Goal: Task Accomplishment & Management: Use online tool/utility

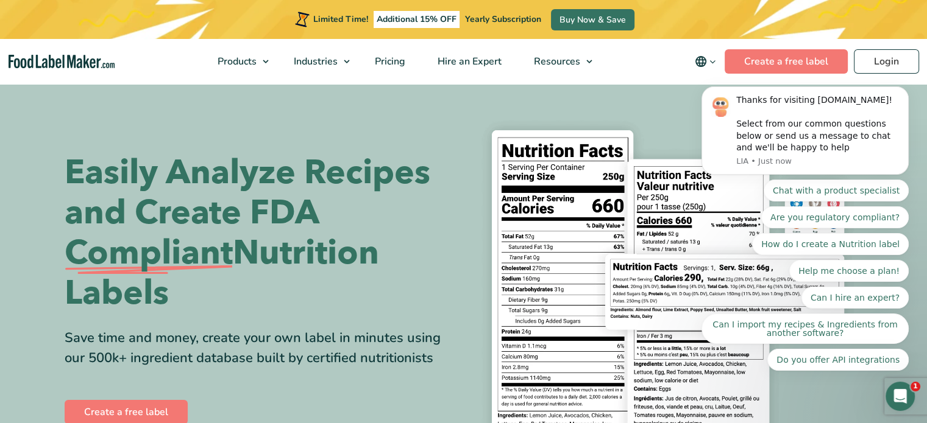
click at [748, 62] on body "Thanks for visiting FoodLabelMaker.com! Select from our common questions below …" at bounding box center [805, 161] width 234 height 447
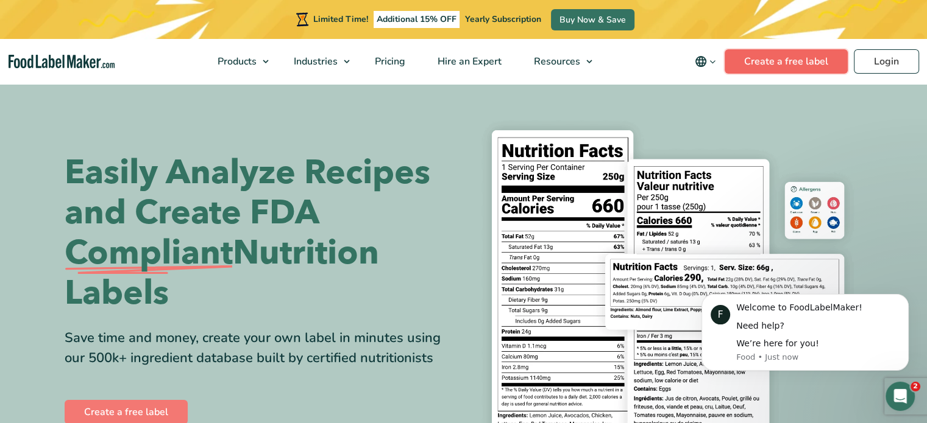
drag, startPoint x: 65, startPoint y: 128, endPoint x: 754, endPoint y: 62, distance: 692.3
click at [754, 62] on link "Create a free label" at bounding box center [785, 61] width 123 height 24
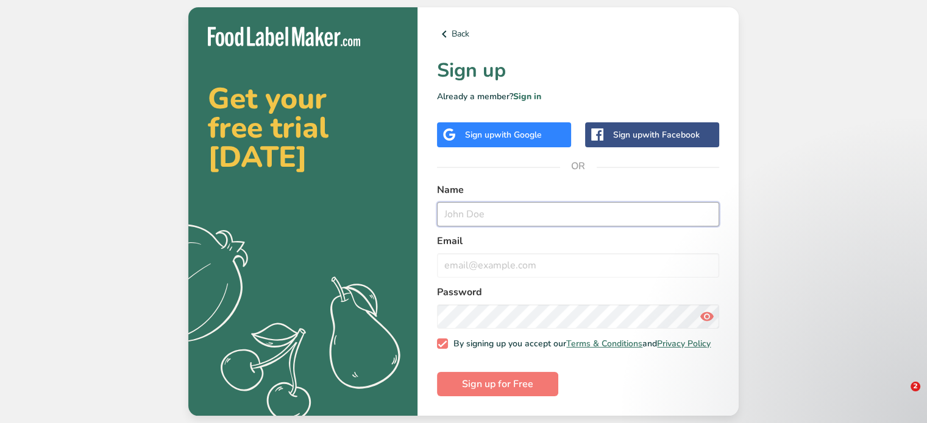
click at [485, 211] on input "text" at bounding box center [578, 214] width 282 height 24
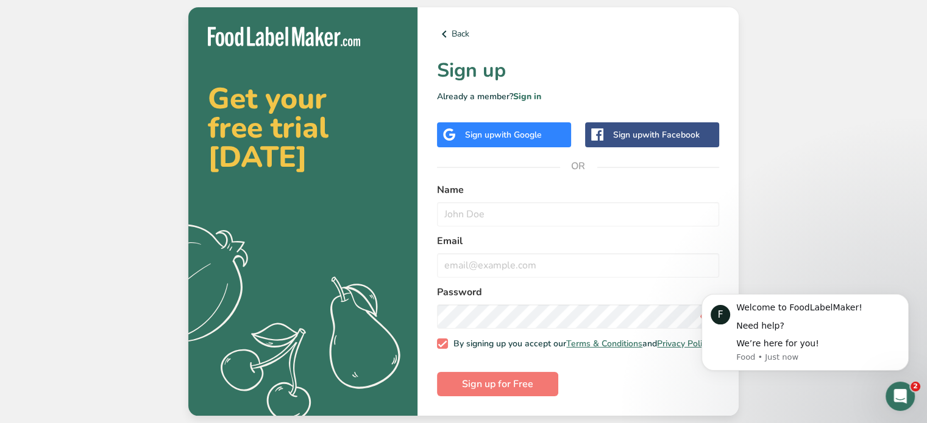
click at [534, 129] on span "with Google" at bounding box center [518, 135] width 48 height 12
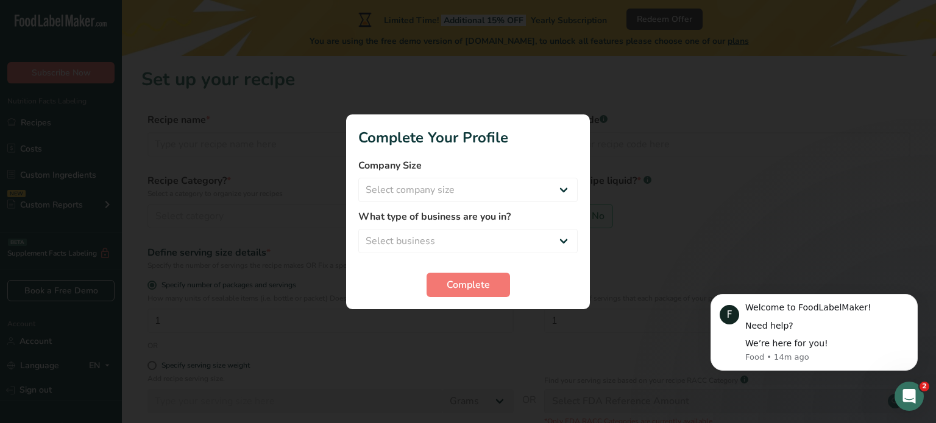
click at [602, 155] on div at bounding box center [468, 211] width 936 height 423
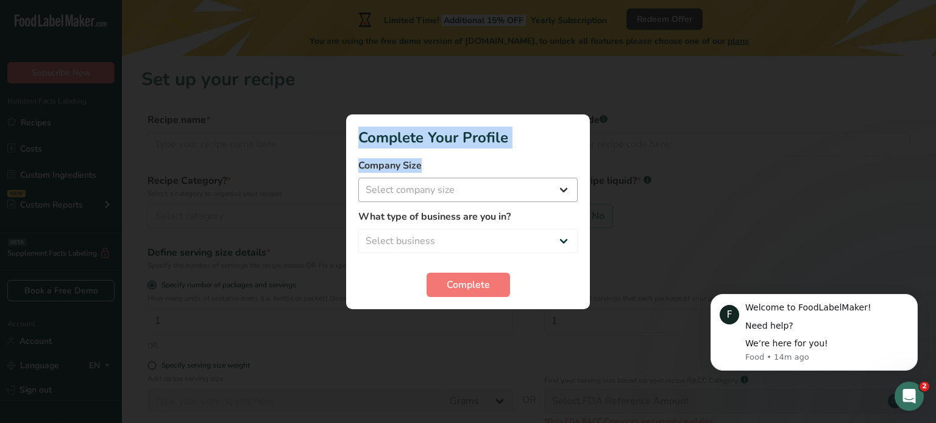
drag, startPoint x: 636, startPoint y: 266, endPoint x: 557, endPoint y: 187, distance: 111.6
click at [557, 187] on div "Complete Your Profile Company Size Select company size Fewer than 10 Employees …" at bounding box center [468, 211] width 936 height 423
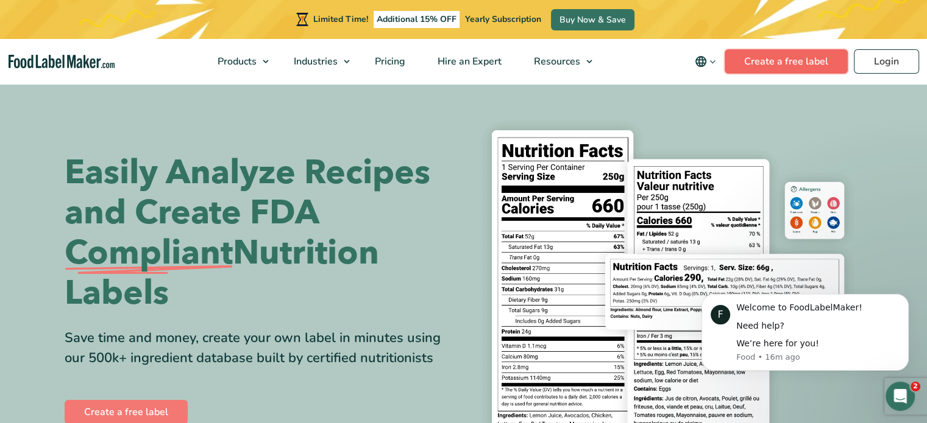
click at [753, 56] on link "Create a free label" at bounding box center [785, 61] width 123 height 24
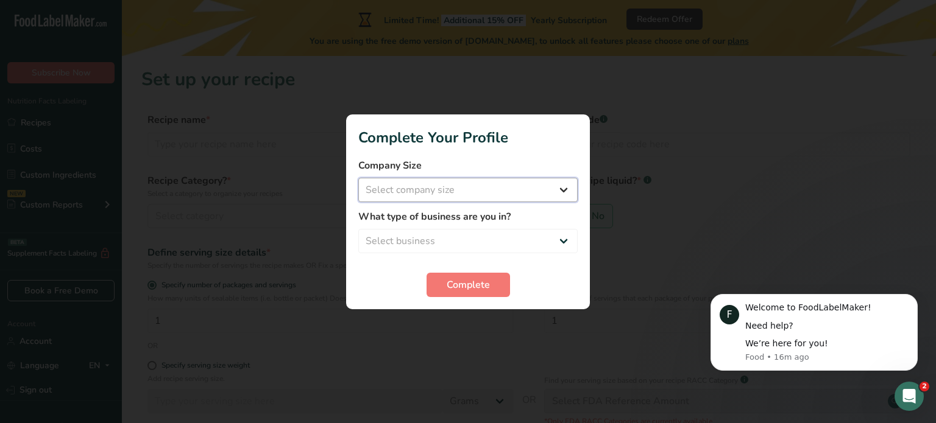
click at [495, 190] on select "Select company size Fewer than 10 Employees 10 to 50 Employees 51 to 500 Employ…" at bounding box center [467, 190] width 219 height 24
select select "1"
click at [358, 178] on select "Select company size Fewer than 10 Employees 10 to 50 Employees 51 to 500 Employ…" at bounding box center [467, 190] width 219 height 24
click at [481, 238] on select "Select business Packaged Food Manufacturer Restaurant & Cafe Bakery Meal Plans …" at bounding box center [467, 241] width 219 height 24
select select "3"
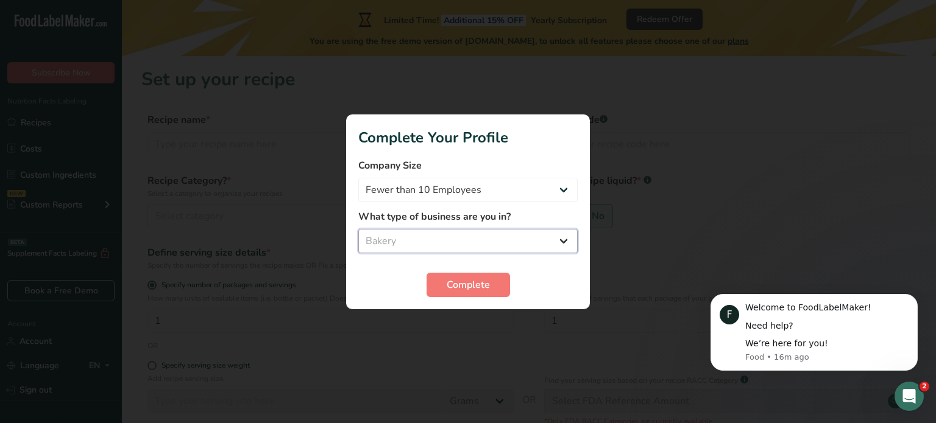
click at [358, 229] on select "Select business Packaged Food Manufacturer Restaurant & Cafe Bakery Meal Plans …" at bounding box center [467, 241] width 219 height 24
click at [466, 281] on span "Complete" at bounding box center [468, 285] width 43 height 15
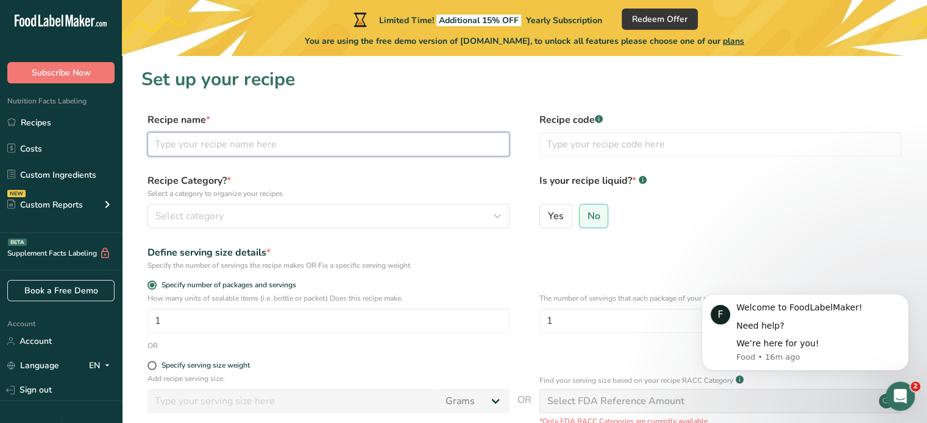
click at [401, 144] on input "text" at bounding box center [328, 144] width 362 height 24
type input "k"
click at [258, 204] on button "Select category" at bounding box center [328, 216] width 362 height 24
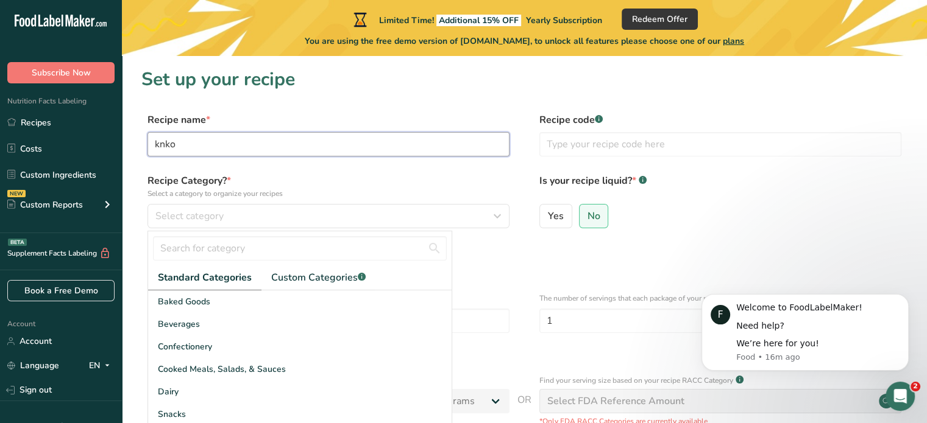
click at [292, 146] on input "knko" at bounding box center [328, 144] width 362 height 24
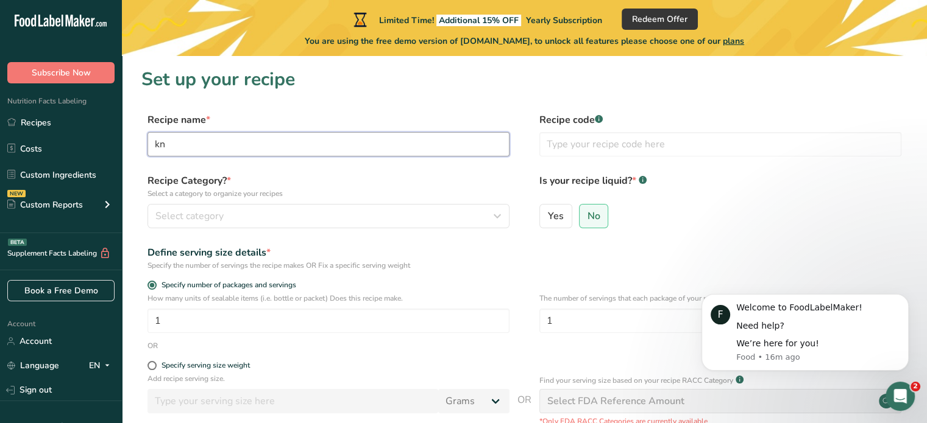
type input "k"
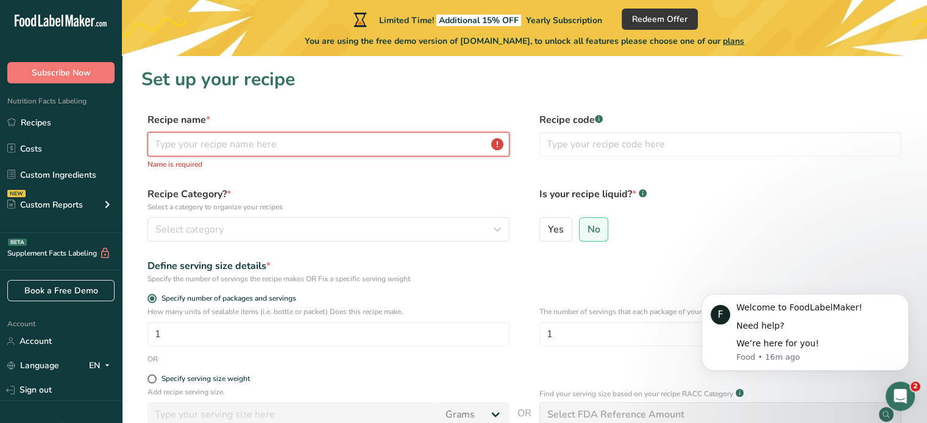
type input "b"
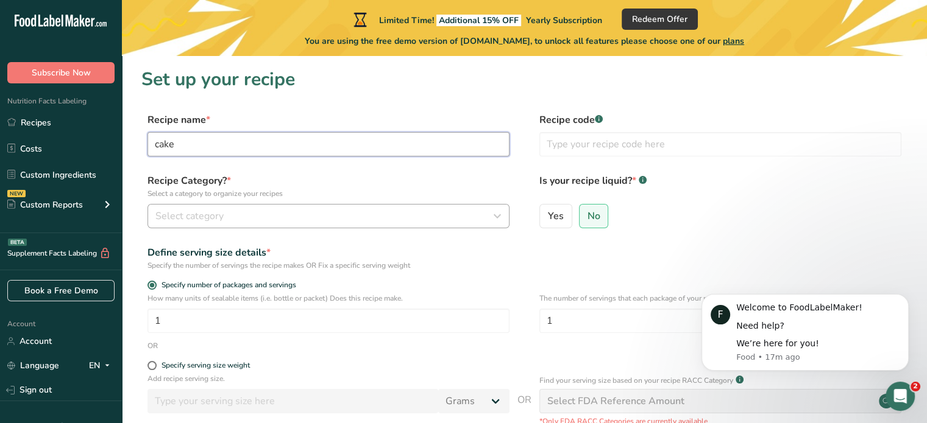
type input "cake"
click at [247, 219] on div "Select category" at bounding box center [324, 216] width 339 height 15
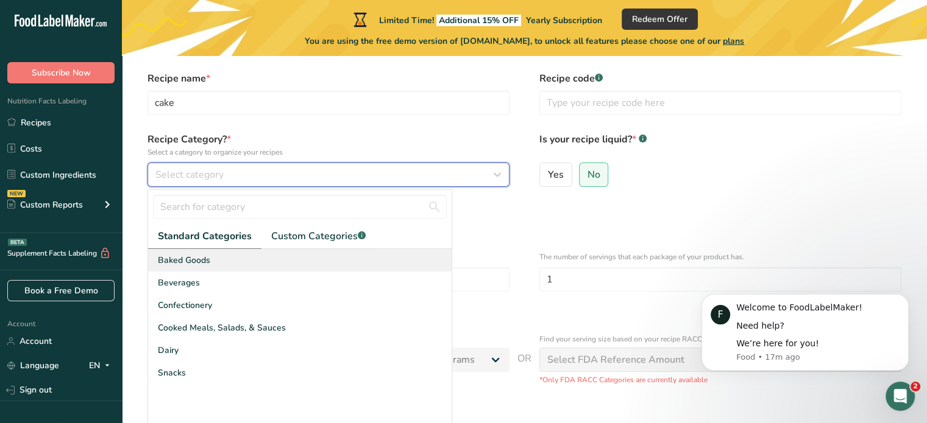
scroll to position [58, 0]
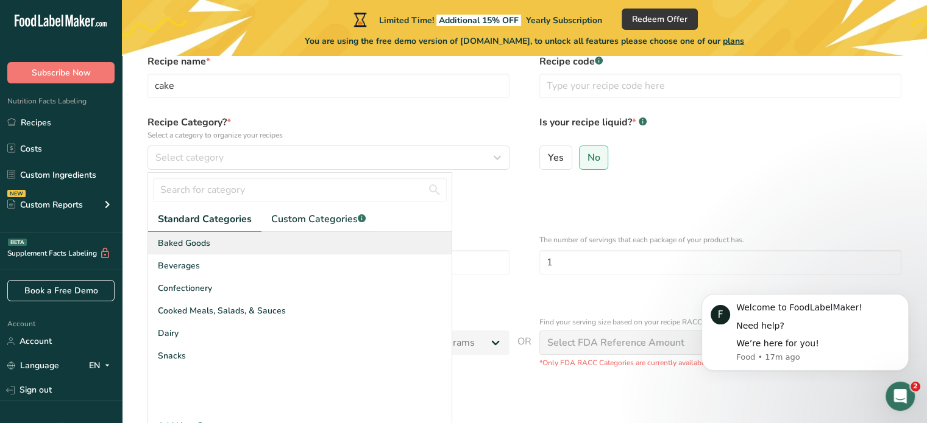
click at [242, 241] on div "Baked Goods" at bounding box center [299, 243] width 303 height 23
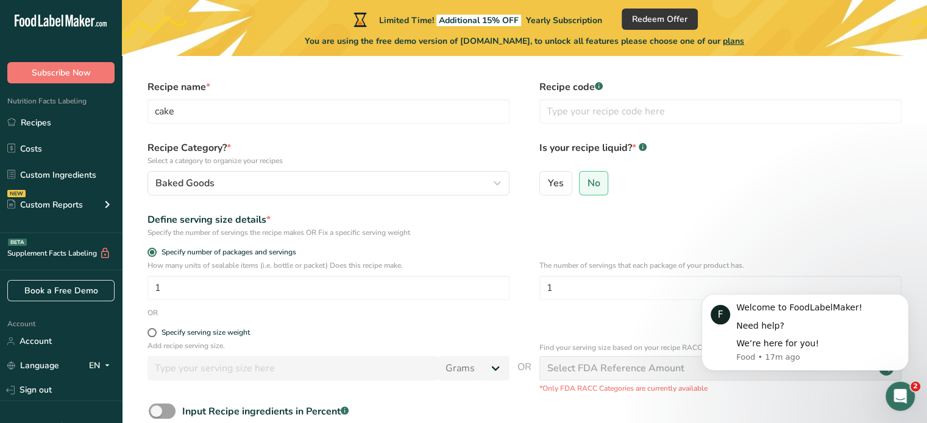
scroll to position [29, 0]
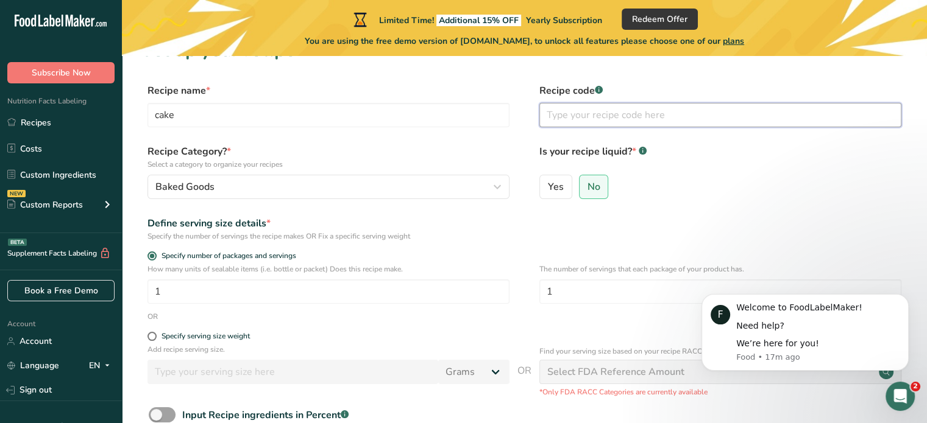
click at [594, 120] on input "text" at bounding box center [720, 115] width 362 height 24
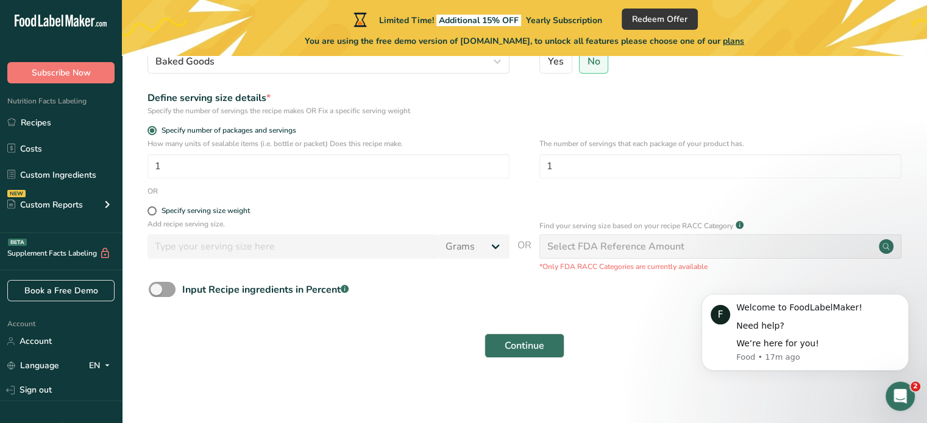
scroll to position [155, 0]
type input "hinj"
click at [522, 350] on span "Continue" at bounding box center [525, 345] width 40 height 15
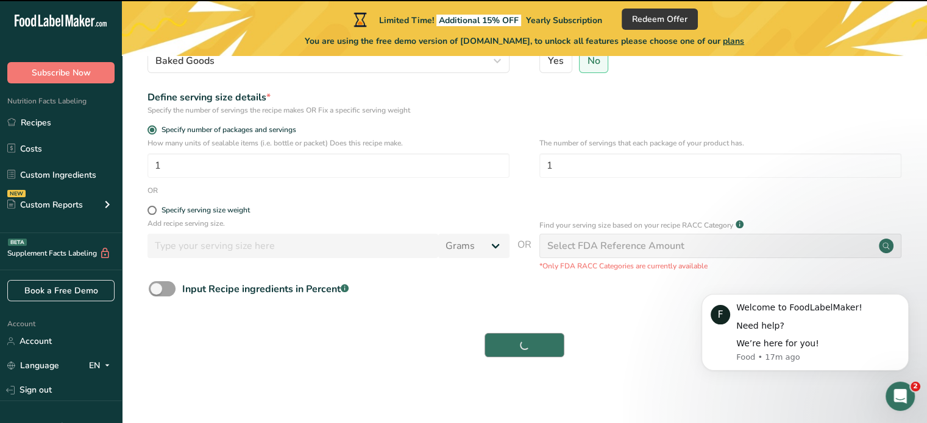
click at [522, 350] on div "Continue" at bounding box center [524, 345] width 766 height 39
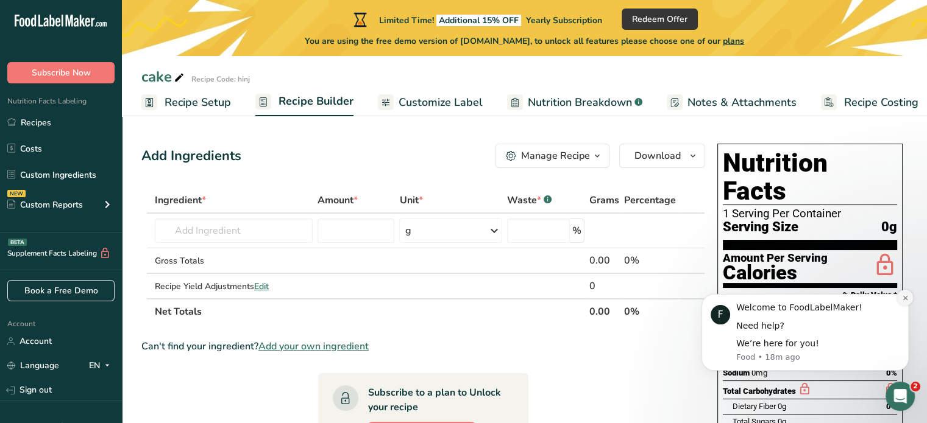
click at [905, 296] on icon "Dismiss notification" at bounding box center [905, 298] width 7 height 7
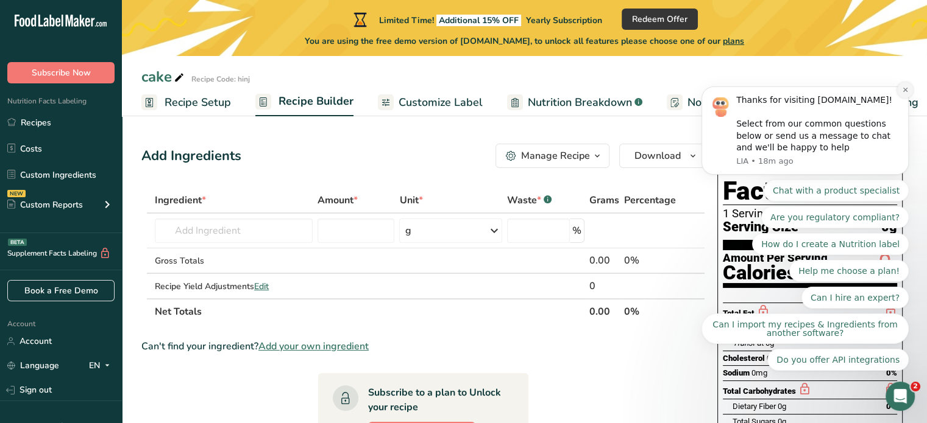
click at [904, 93] on icon "Dismiss notification" at bounding box center [905, 90] width 7 height 7
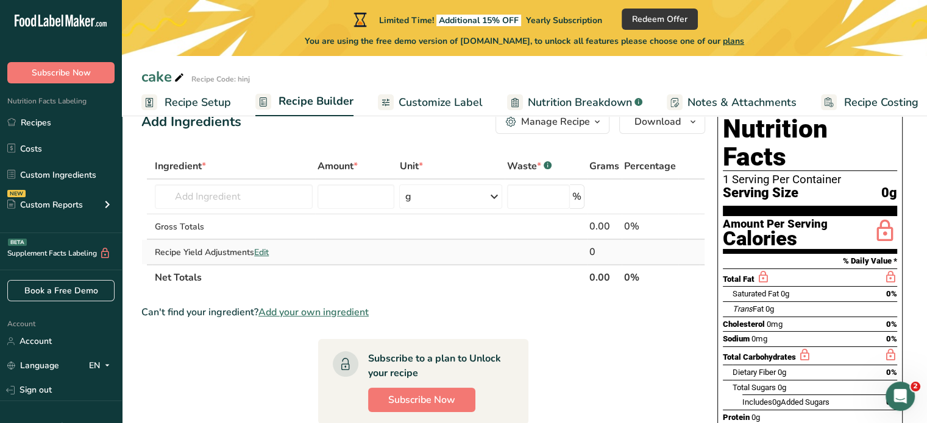
scroll to position [63, 0]
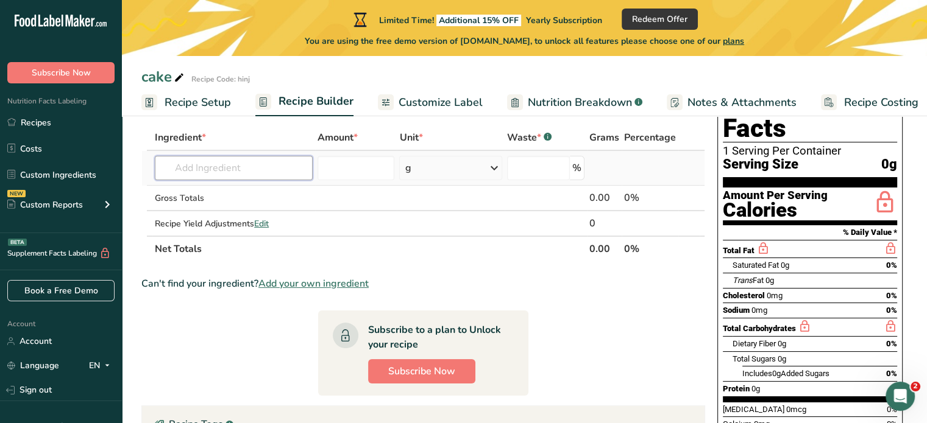
click at [263, 168] on input "text" at bounding box center [234, 168] width 158 height 24
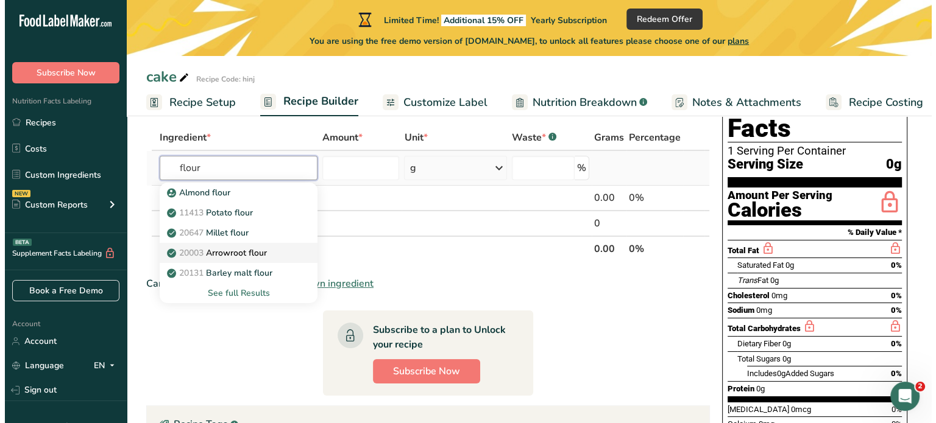
scroll to position [66, 0]
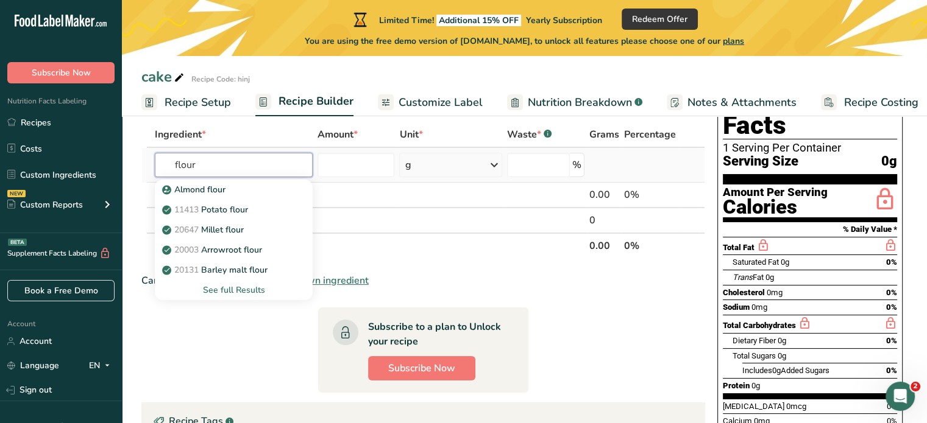
type input "flour"
click at [231, 288] on div "See full Results" at bounding box center [234, 290] width 138 height 13
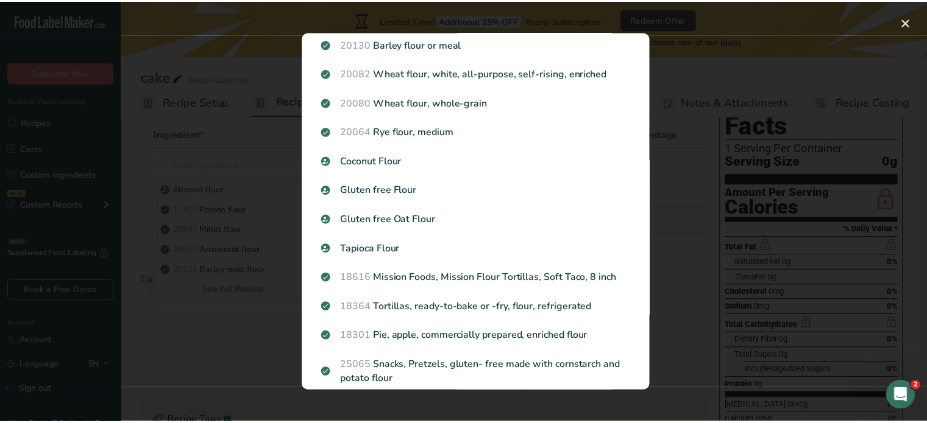
scroll to position [184, 0]
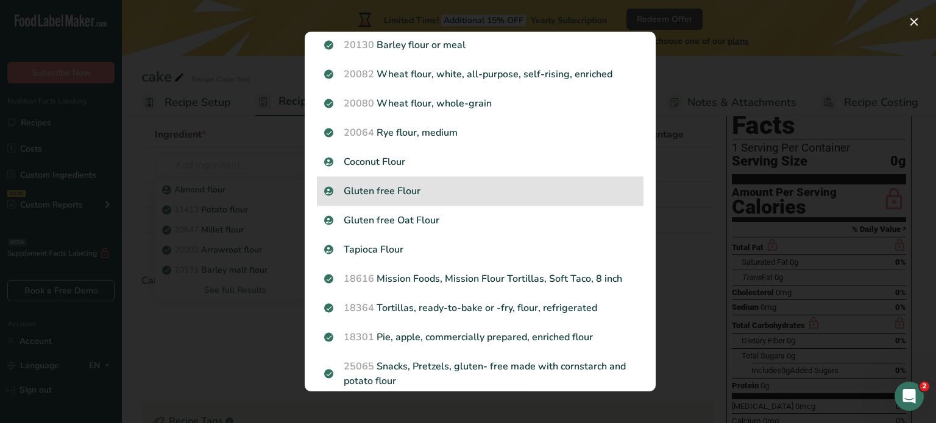
click at [415, 197] on p "Gluten free Flour" at bounding box center [480, 191] width 312 height 15
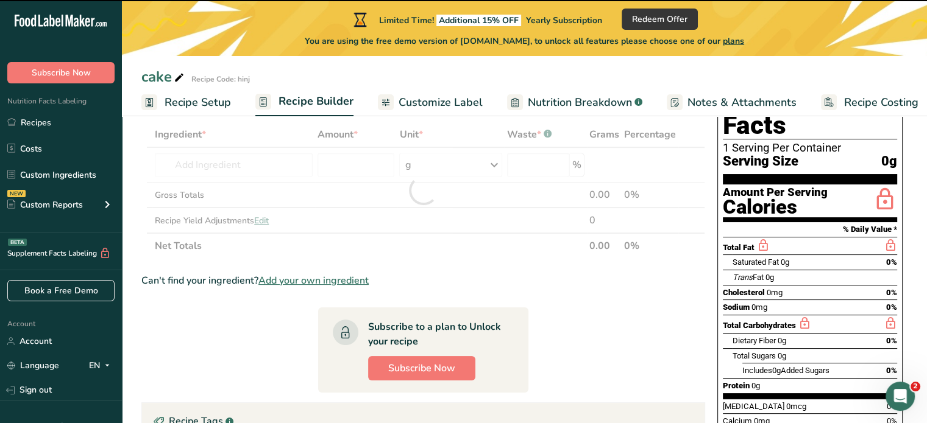
type input "0"
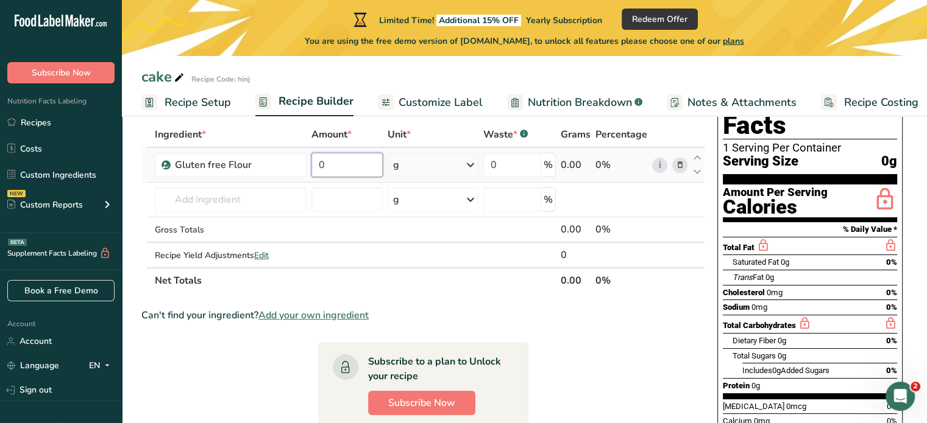
click at [360, 168] on input "0" at bounding box center [346, 165] width 71 height 24
type input "100"
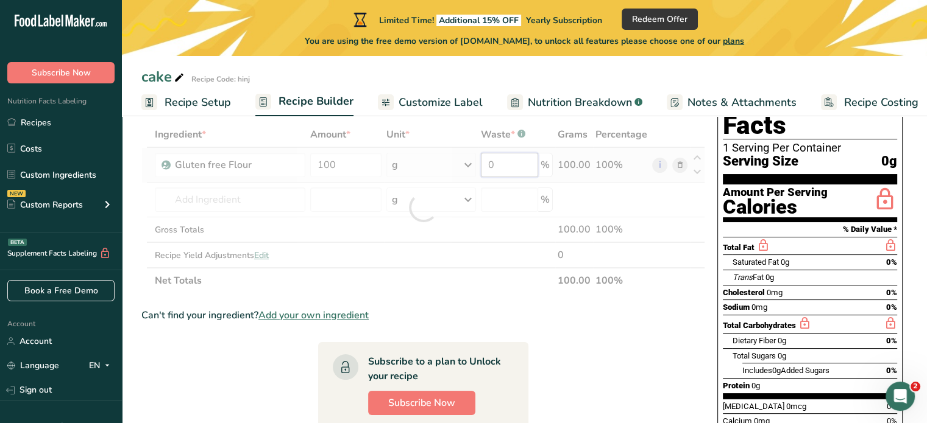
click at [509, 153] on div "Ingredient * Amount * Unit * Waste * .a-a{fill:#347362;}.b-a{fill:#fff;} Grams …" at bounding box center [423, 208] width 564 height 172
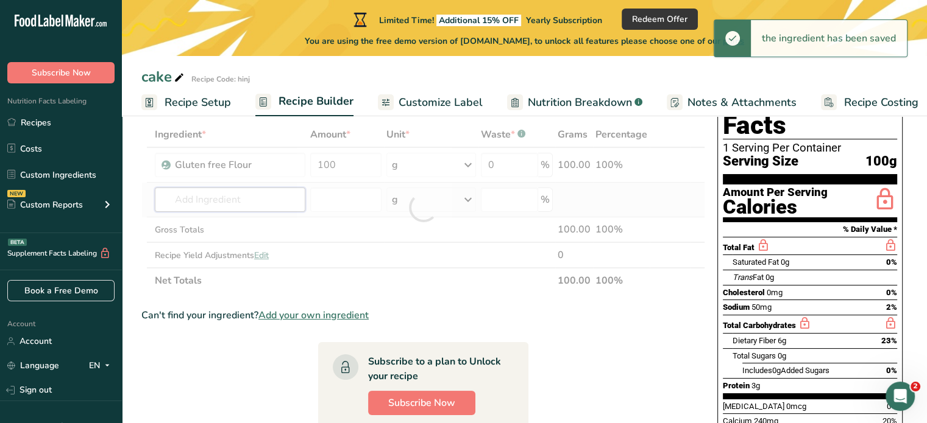
click at [182, 200] on div "Ingredient * Amount * Unit * Waste * .a-a{fill:#347362;}.b-a{fill:#fff;} Grams …" at bounding box center [423, 208] width 564 height 172
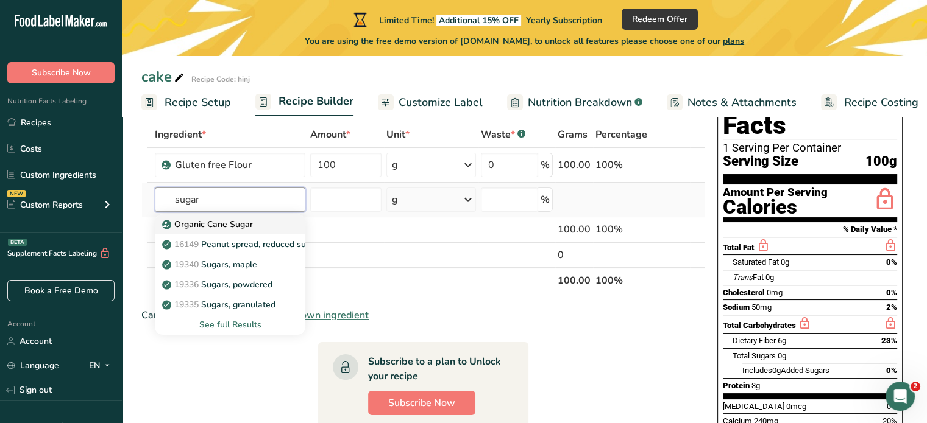
type input "sugar"
click at [206, 221] on p "Organic Cane Sugar" at bounding box center [209, 224] width 88 height 13
type input "Organic Cane Sugar"
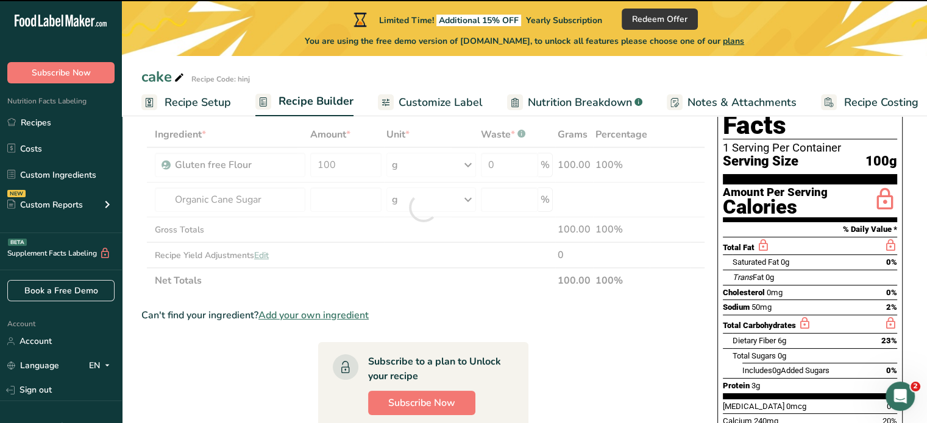
type input "0"
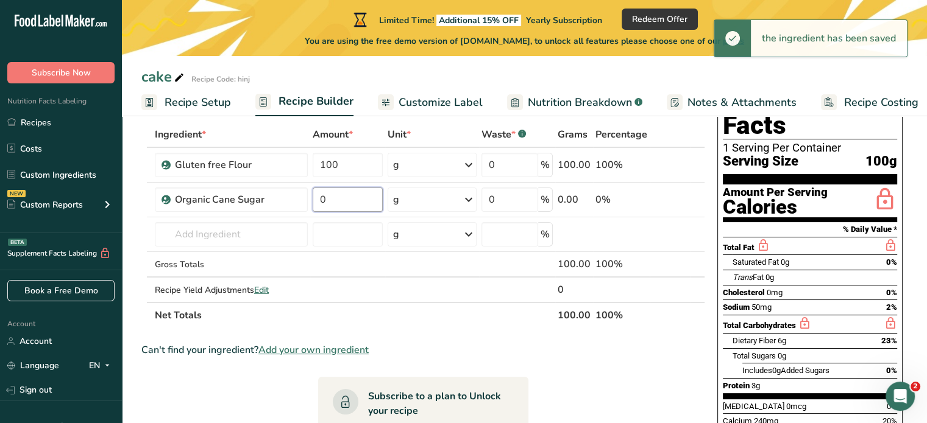
click at [355, 193] on input "0" at bounding box center [348, 200] width 70 height 24
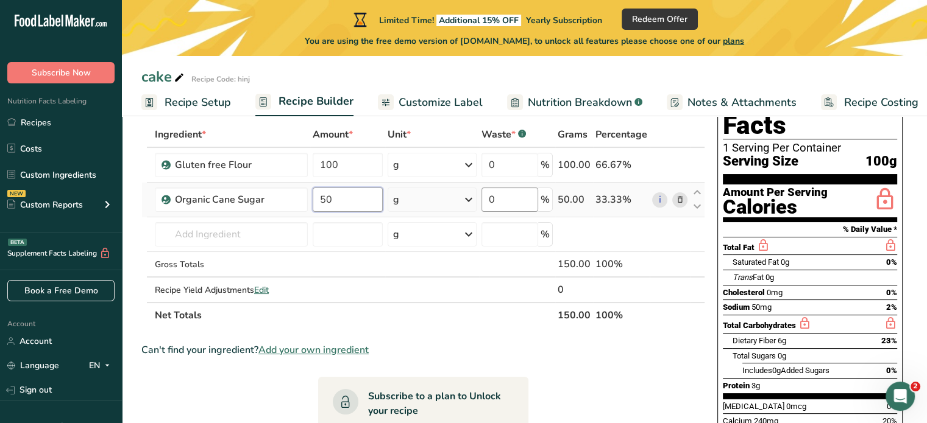
type input "50"
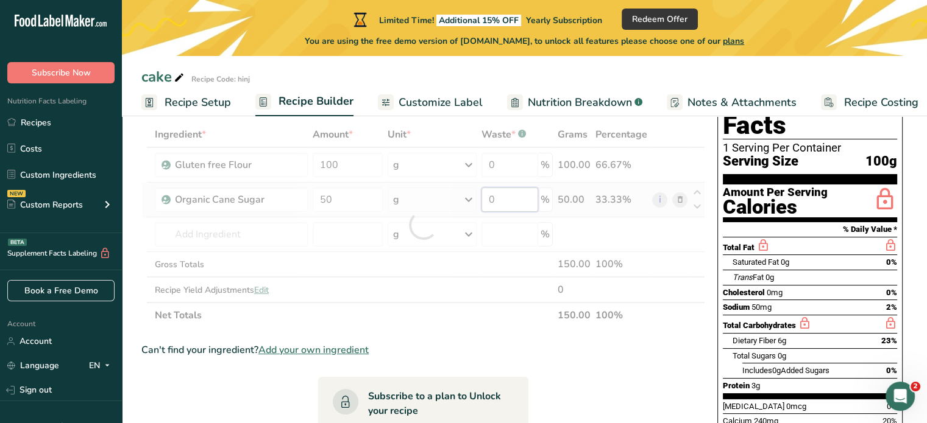
click at [498, 196] on div "Ingredient * Amount * Unit * Waste * .a-a{fill:#347362;}.b-a{fill:#fff;} Grams …" at bounding box center [423, 225] width 564 height 207
click at [186, 232] on div "Ingredient * Amount * Unit * Waste * .a-a{fill:#347362;}.b-a{fill:#fff;} Grams …" at bounding box center [423, 225] width 564 height 207
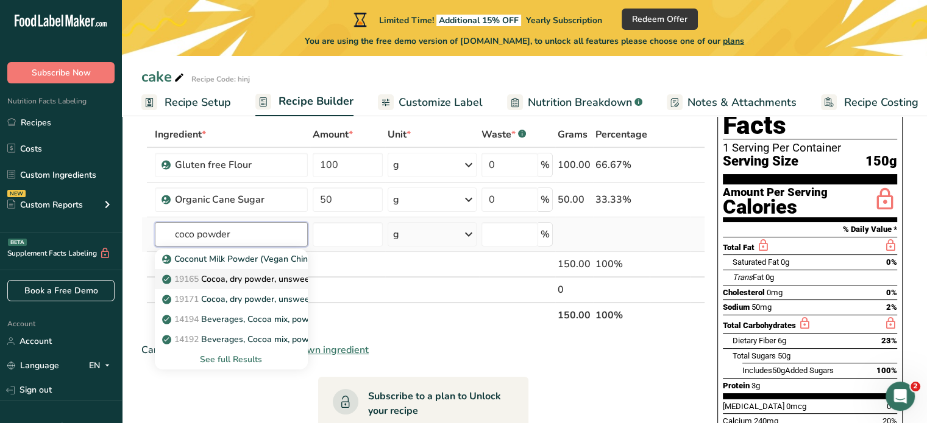
type input "coco powder"
click at [267, 275] on p "19165 Cocoa, dry powder, unsweetened" at bounding box center [249, 279] width 168 height 13
type input "Cocoa, dry powder, unsweetened"
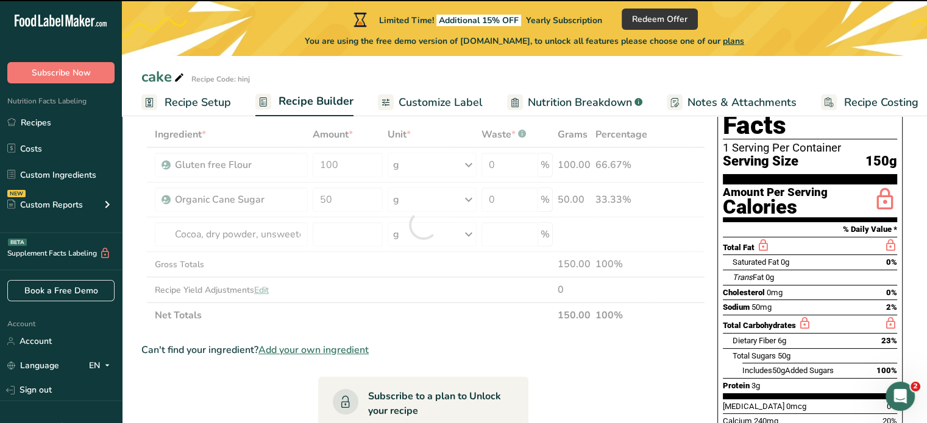
type input "0"
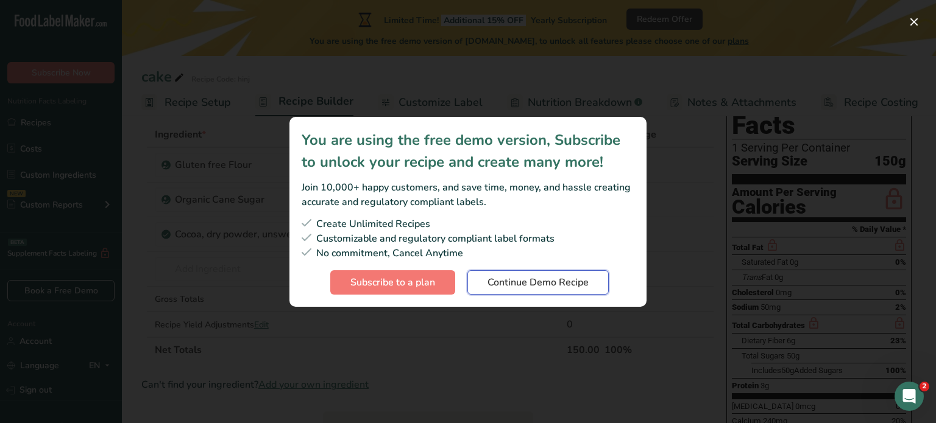
click at [501, 277] on span "Continue Demo Recipe" at bounding box center [537, 282] width 101 height 15
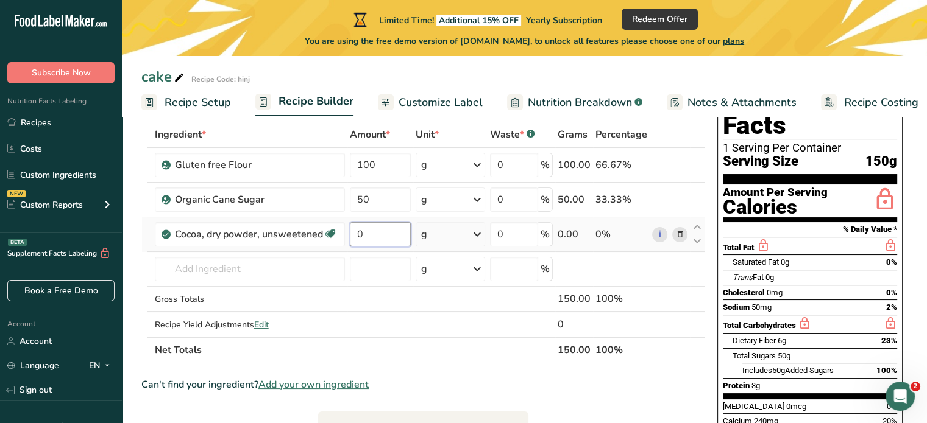
click at [392, 236] on input "0" at bounding box center [380, 234] width 61 height 24
type input "15"
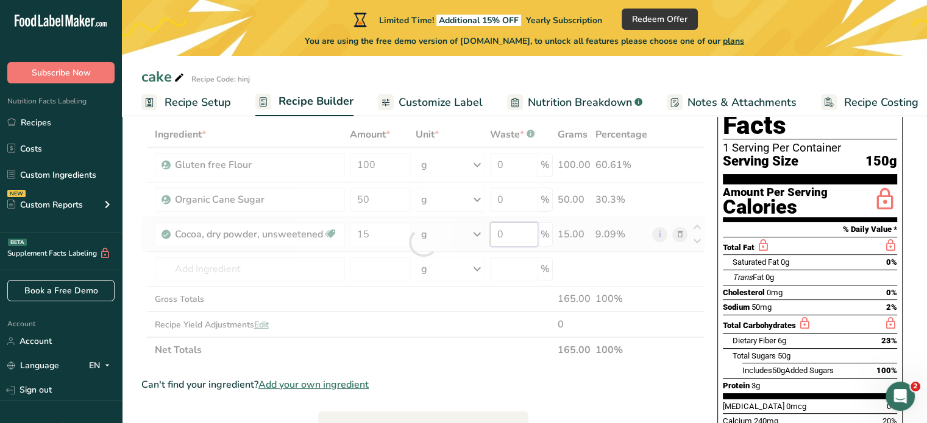
click at [510, 226] on div "Ingredient * Amount * Unit * Waste * .a-a{fill:#347362;}.b-a{fill:#fff;} Grams …" at bounding box center [423, 242] width 564 height 241
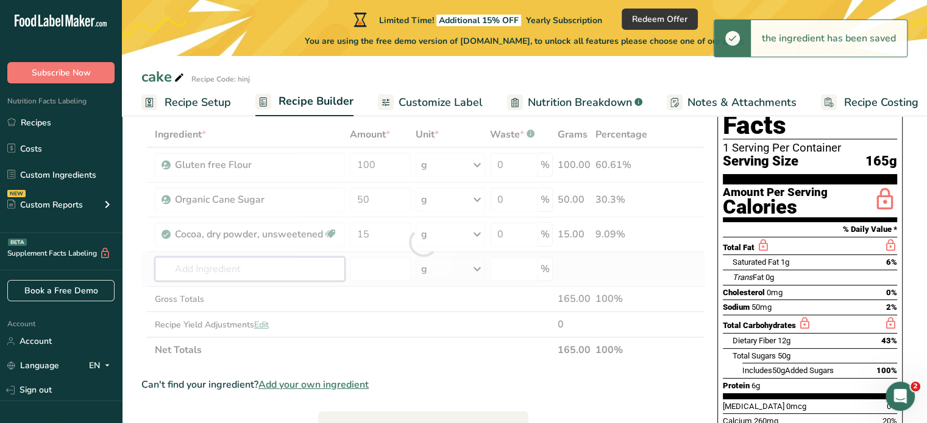
click at [266, 275] on div "Ingredient * Amount * Unit * Waste * .a-a{fill:#347362;}.b-a{fill:#fff;} Grams …" at bounding box center [423, 242] width 564 height 241
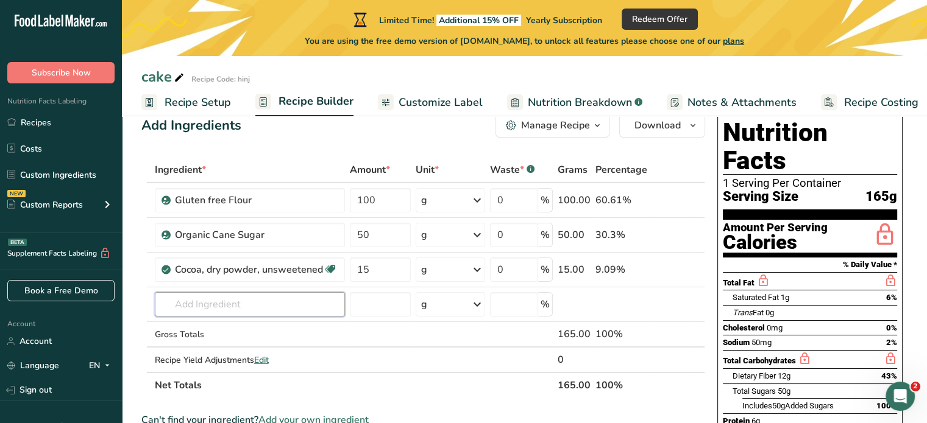
scroll to position [0, 0]
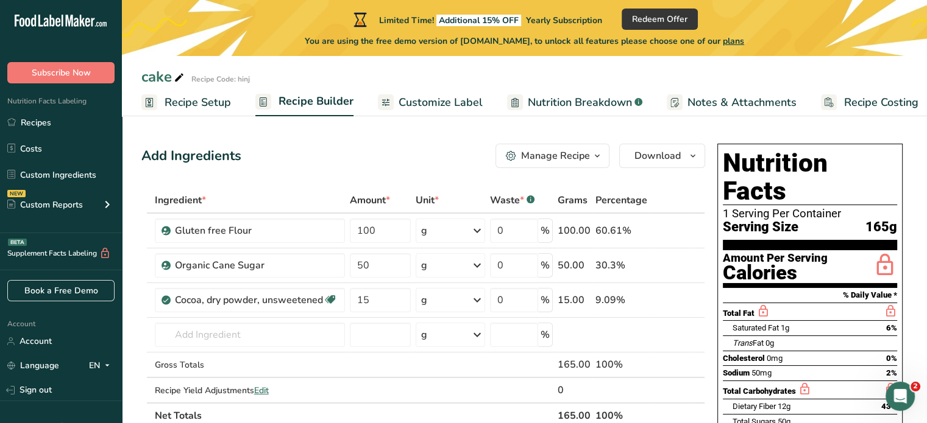
click at [398, 113] on link "Customize Label" at bounding box center [430, 102] width 105 height 27
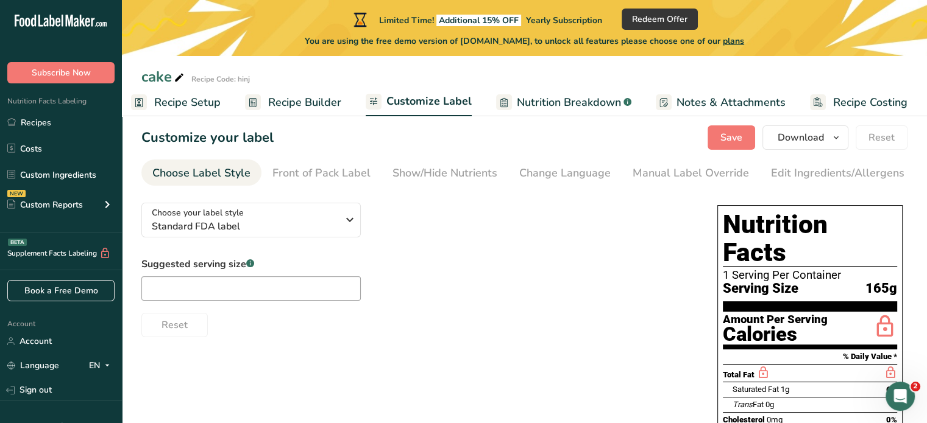
scroll to position [14, 0]
click at [312, 105] on span "Recipe Builder" at bounding box center [304, 102] width 73 height 16
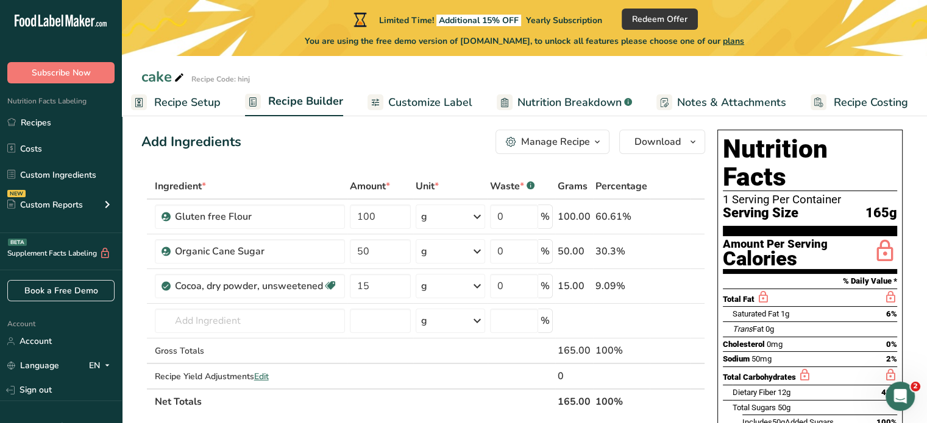
click at [565, 99] on span "Nutrition Breakdown" at bounding box center [569, 102] width 104 height 16
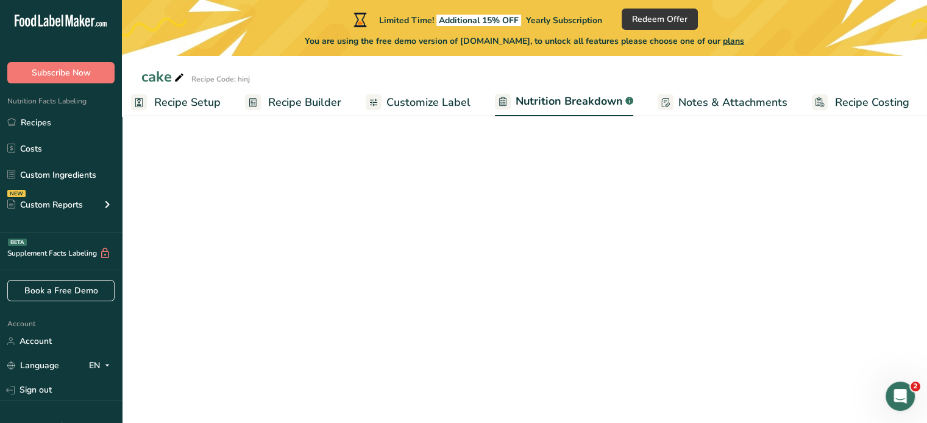
select select "Calories"
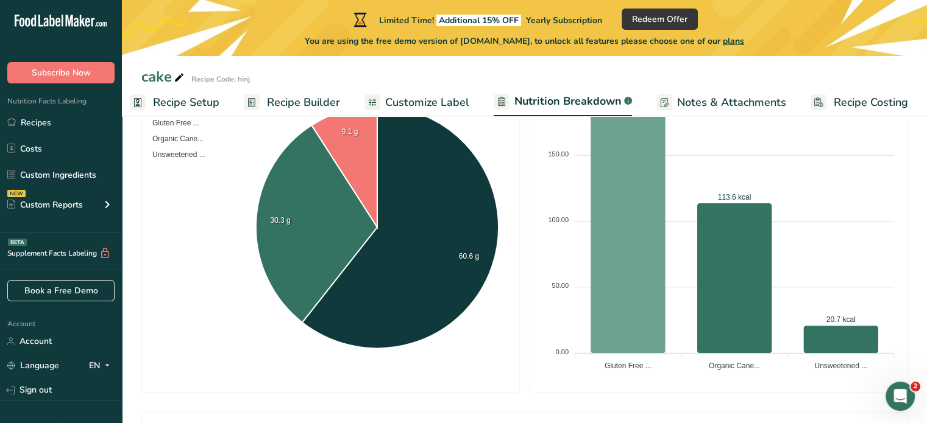
scroll to position [264, 0]
